Goal: Transaction & Acquisition: Purchase product/service

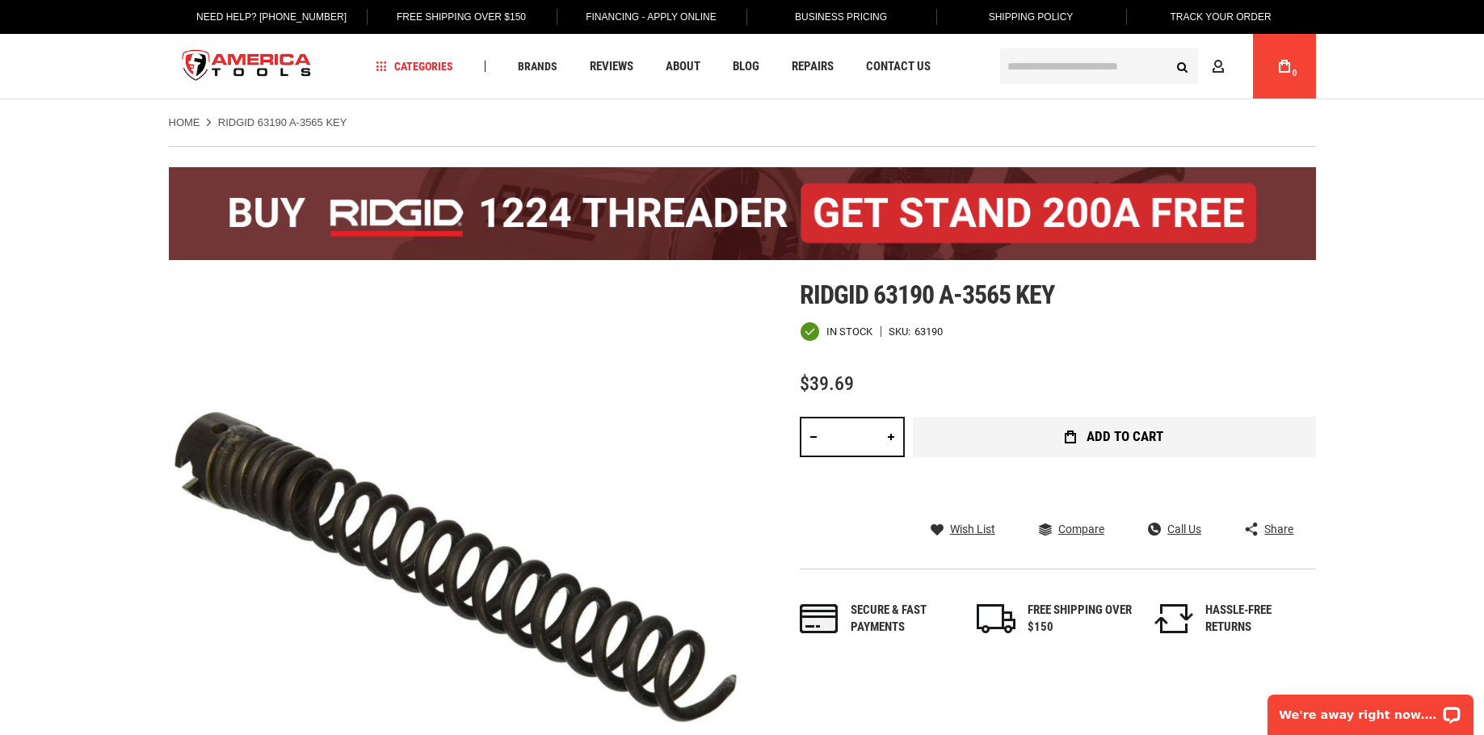
type input "**********"
click at [1118, 431] on span "Add to Cart" at bounding box center [1125, 437] width 77 height 14
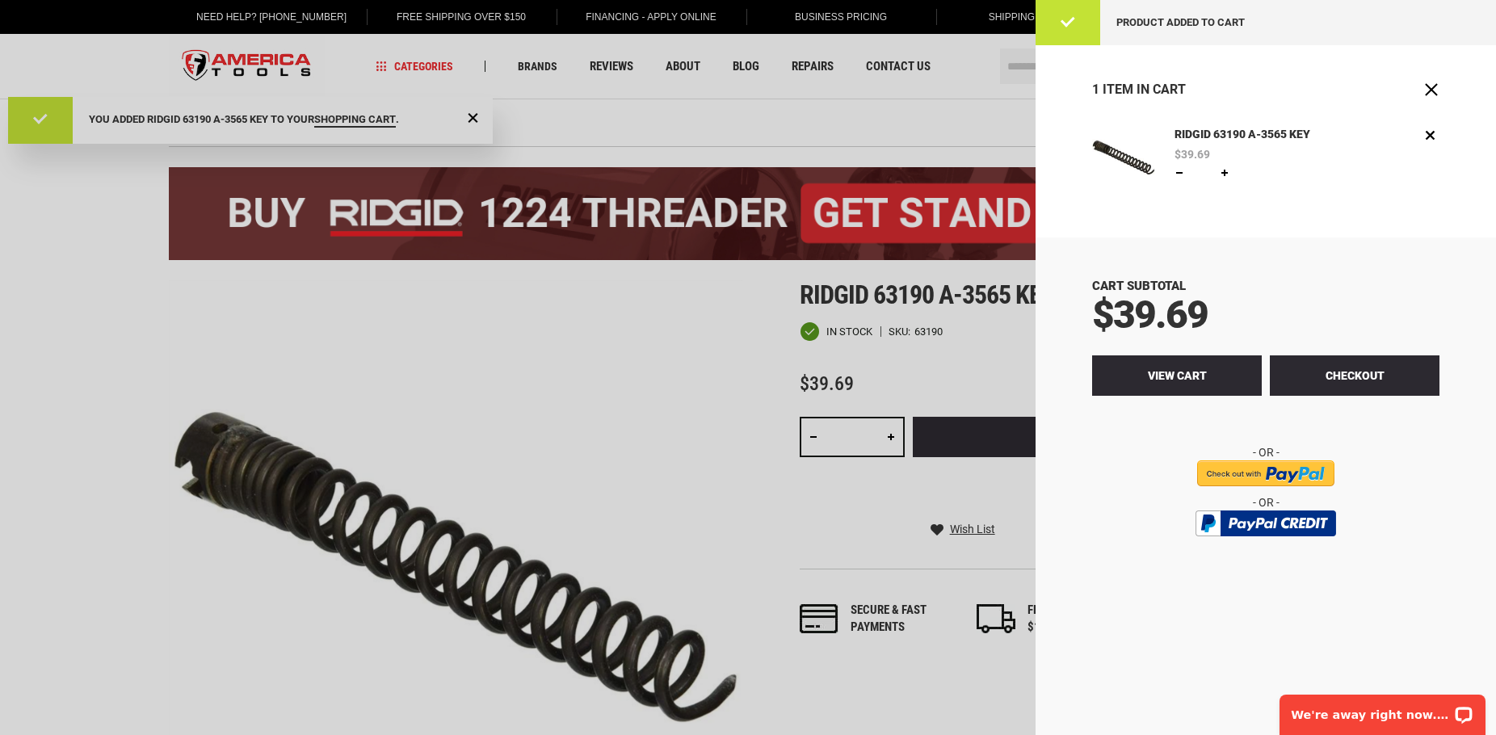
click at [1155, 378] on span "View Cart" at bounding box center [1177, 375] width 59 height 13
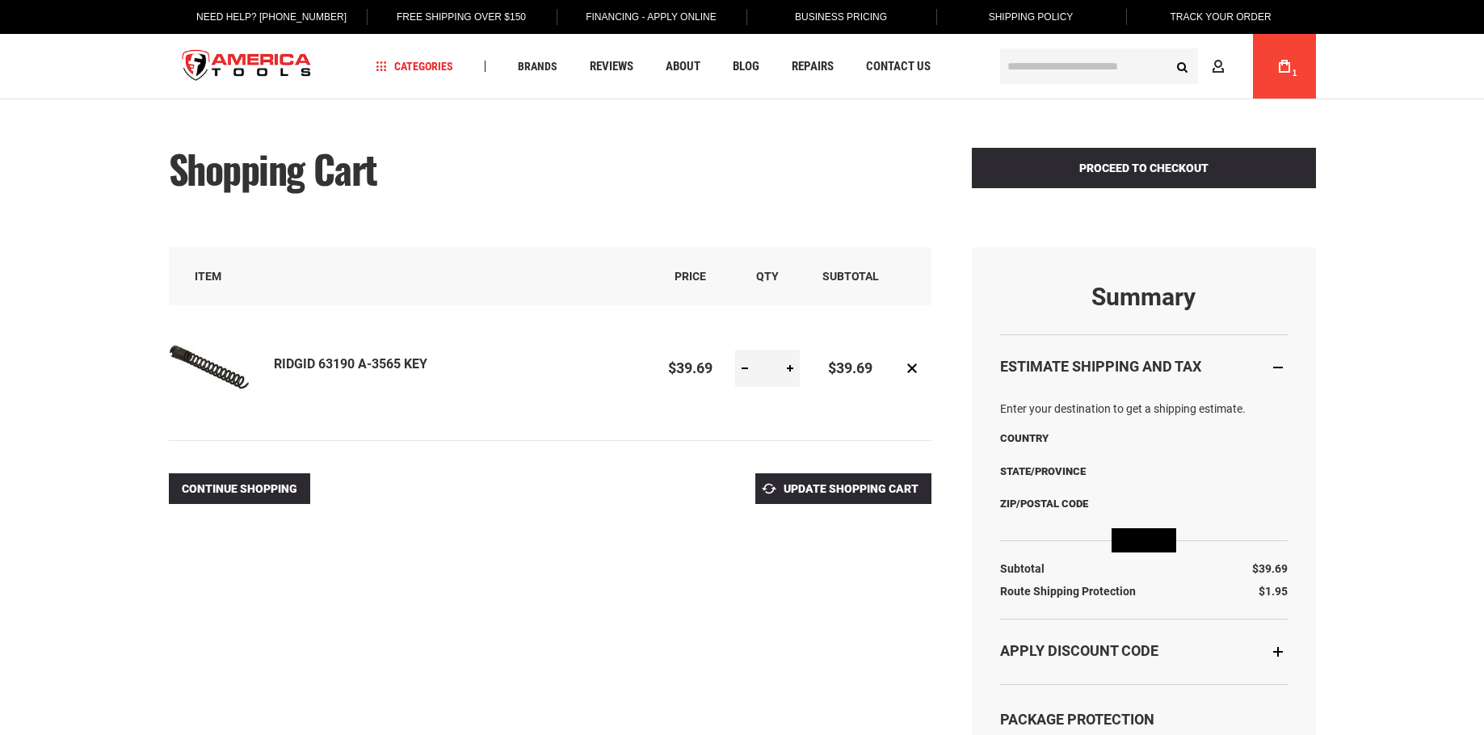
select select "**"
